Goal: Information Seeking & Learning: Find specific page/section

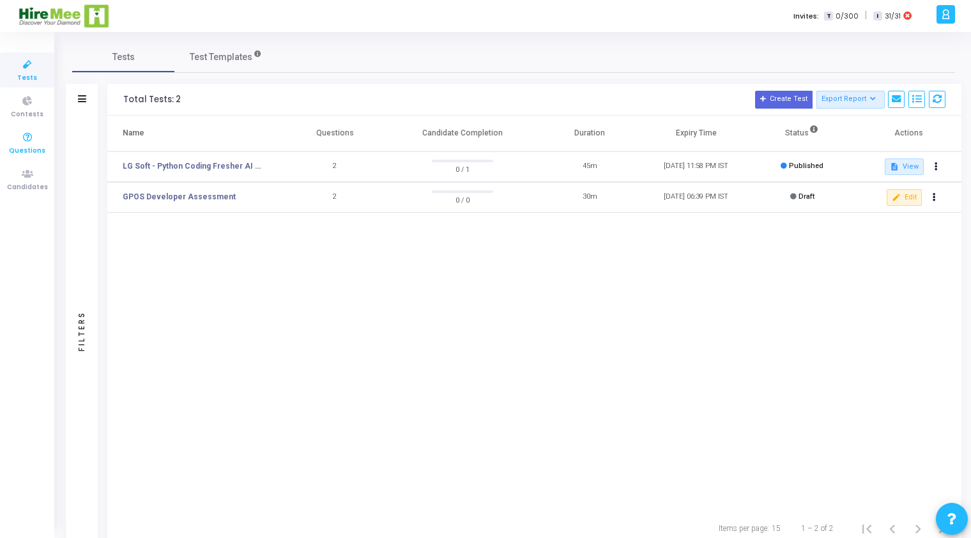
click at [27, 136] on icon at bounding box center [27, 138] width 27 height 16
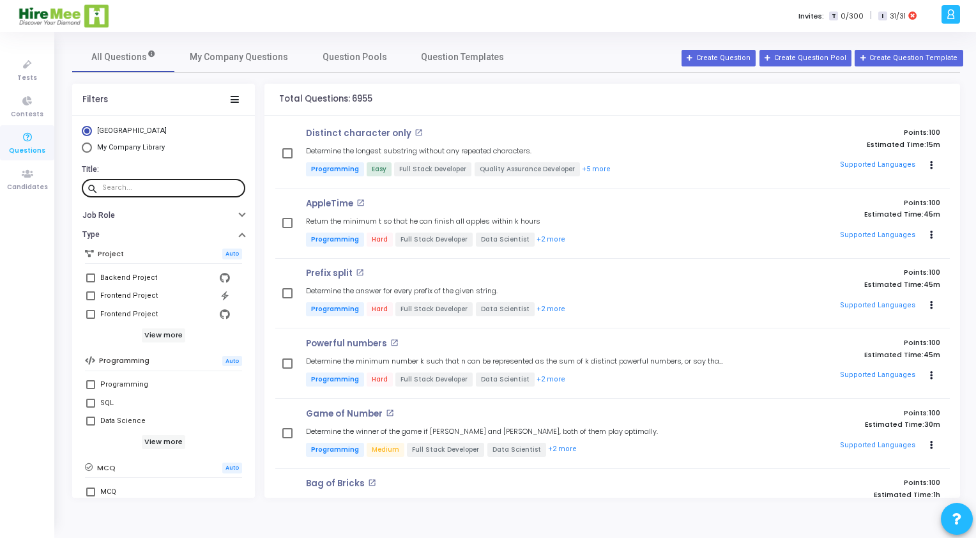
click at [146, 183] on div at bounding box center [171, 188] width 138 height 20
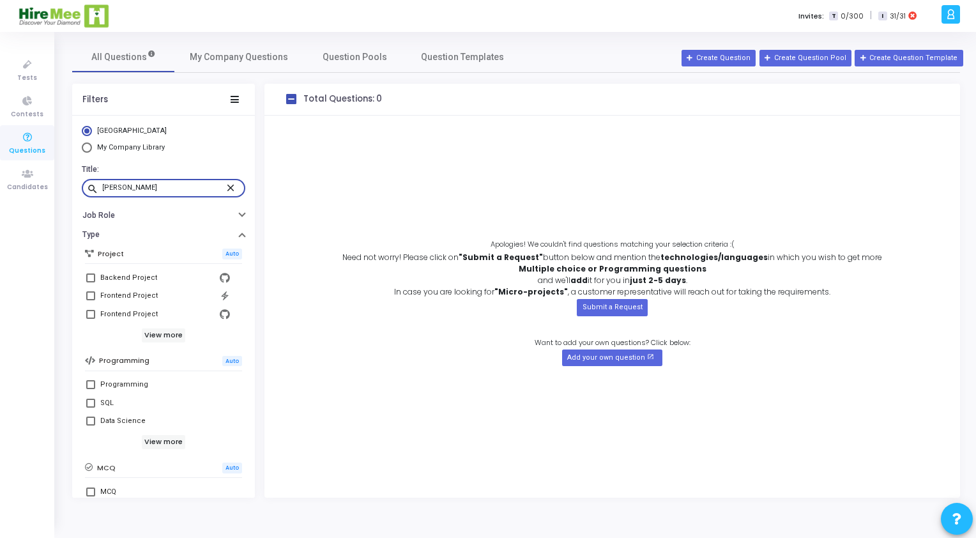
click at [106, 190] on input "[PERSON_NAME]" at bounding box center [163, 188] width 123 height 8
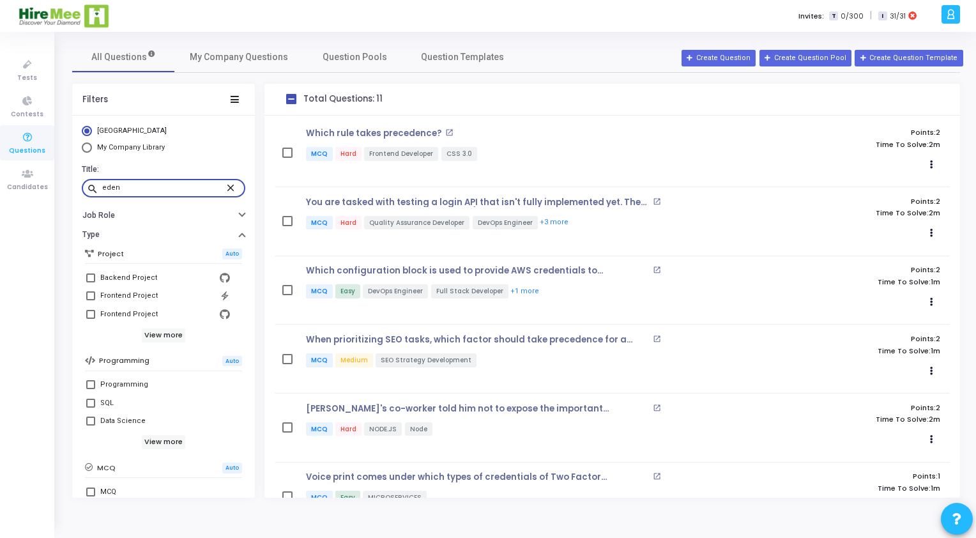
type input "eden"
